Goal: Task Accomplishment & Management: Use online tool/utility

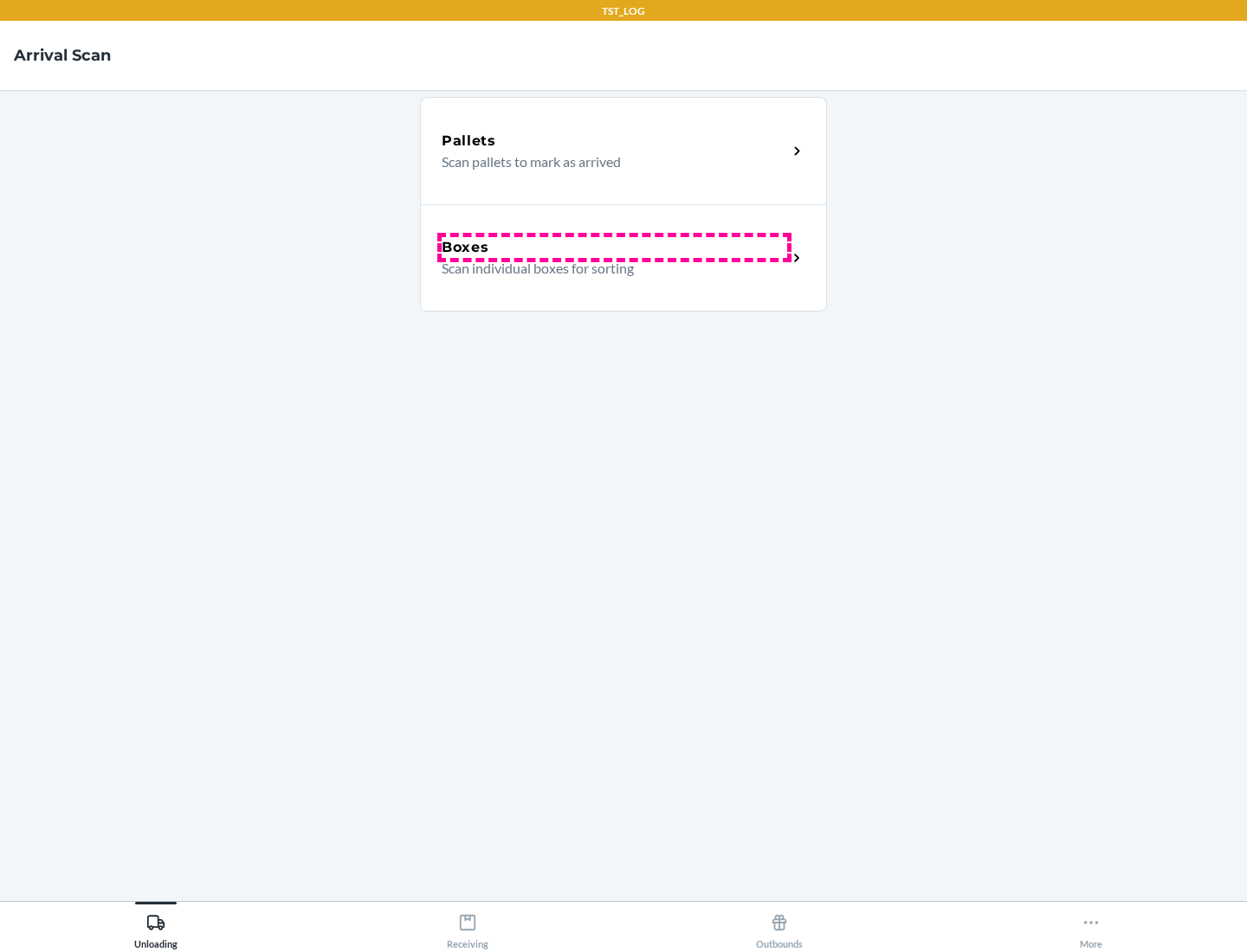
click at [614, 248] on div "Boxes" at bounding box center [615, 247] width 346 height 21
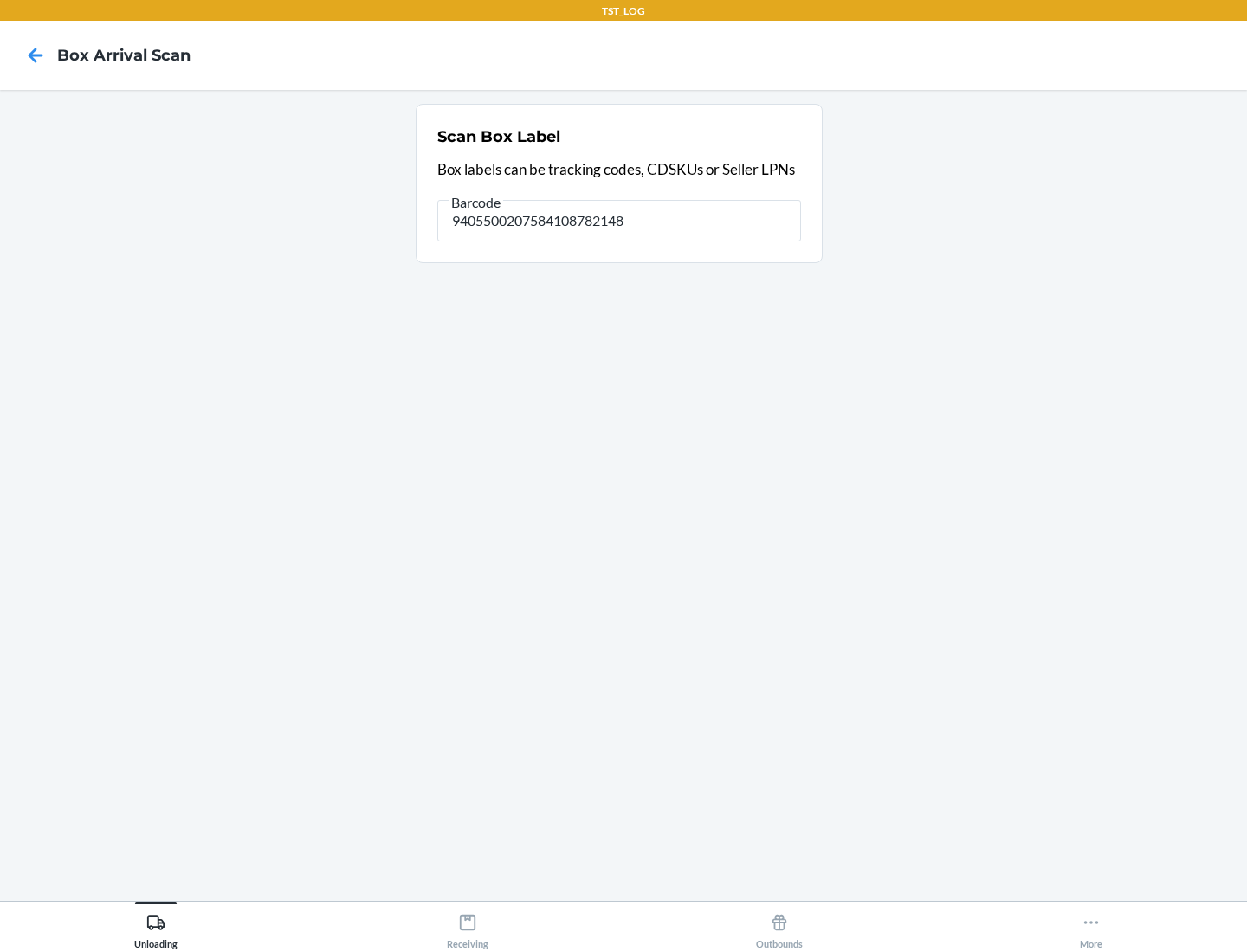
type input "9405500207584108782148"
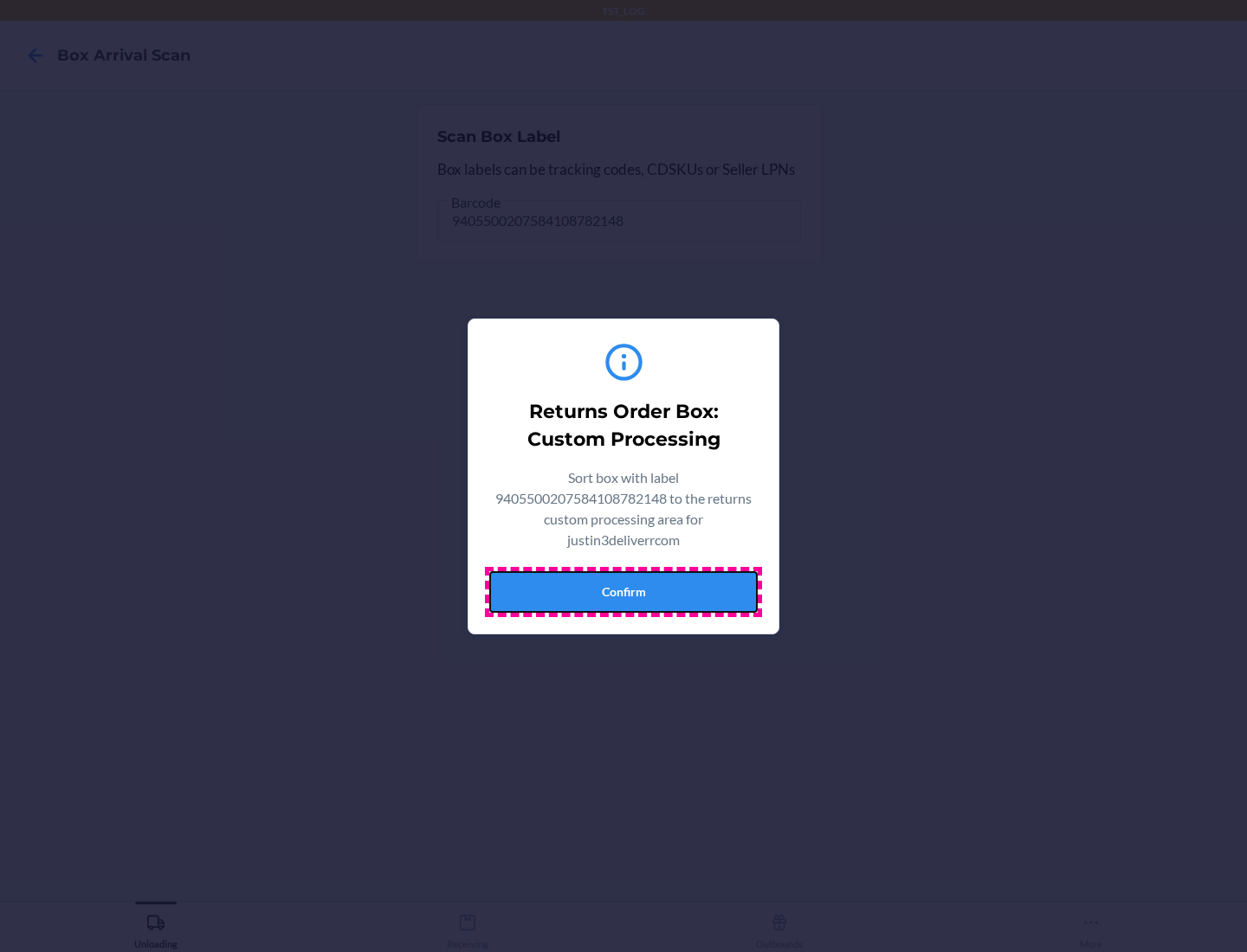
click at [624, 591] on button "Confirm" at bounding box center [624, 592] width 269 height 41
